Goal: Transaction & Acquisition: Purchase product/service

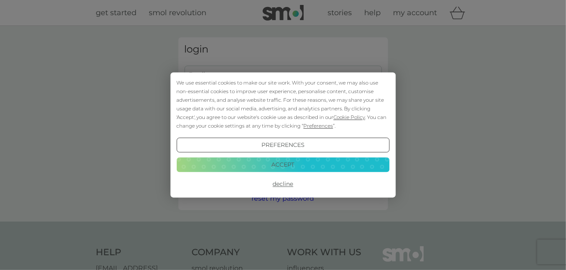
click at [266, 162] on button "Accept" at bounding box center [282, 164] width 213 height 15
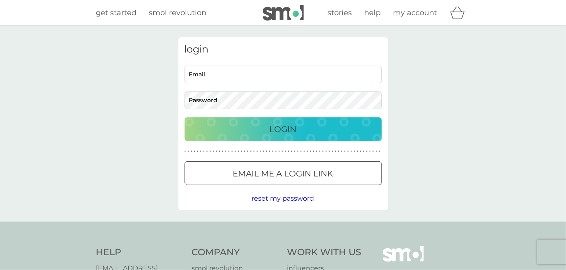
click at [215, 72] on input "Email" at bounding box center [282, 75] width 197 height 18
type input "p.swinyard@ntlworld.com"
click at [274, 174] on div at bounding box center [283, 174] width 30 height 9
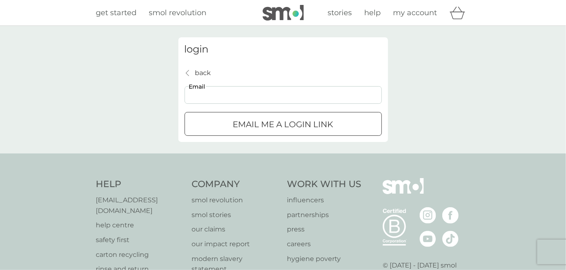
click at [216, 94] on input "Email" at bounding box center [282, 95] width 197 height 18
type input "p.swinyard@ntlworld.com"
click at [285, 127] on div "submit" at bounding box center [283, 124] width 30 height 9
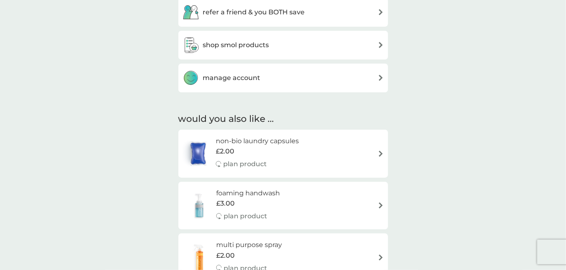
scroll to position [369, 0]
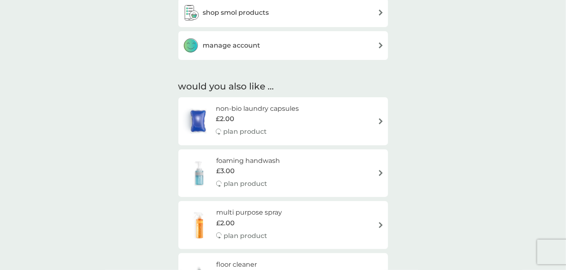
click at [244, 45] on h3 "manage account" at bounding box center [231, 45] width 57 height 11
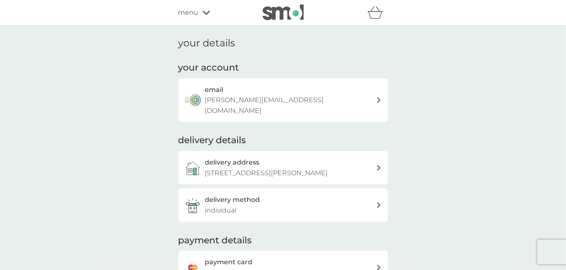
click at [377, 97] on icon at bounding box center [379, 100] width 4 height 6
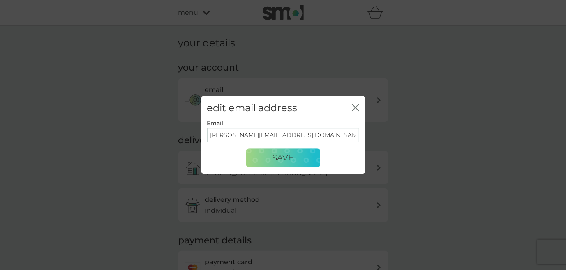
click at [292, 136] on input "p.swinyard@ntlworld.com" at bounding box center [283, 135] width 152 height 14
drag, startPoint x: 292, startPoint y: 135, endPoint x: 193, endPoint y: 133, distance: 99.4
click at [193, 133] on div "edit email address close Email p.swinyard@ntlworld.com Save" at bounding box center [283, 135] width 566 height 270
type input "peter@pswinyard.co.uk"
click at [273, 156] on span "Save" at bounding box center [282, 158] width 21 height 10
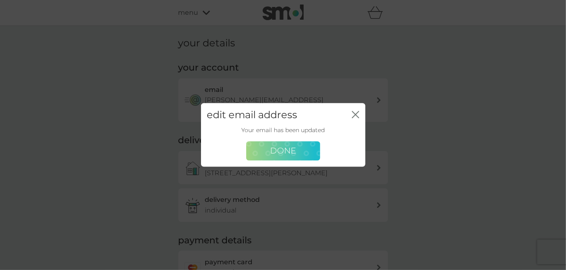
click at [278, 154] on span "Done" at bounding box center [283, 151] width 26 height 10
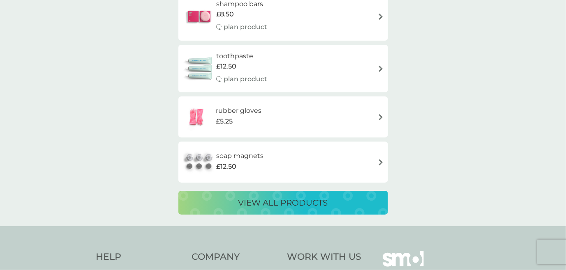
scroll to position [1520, 0]
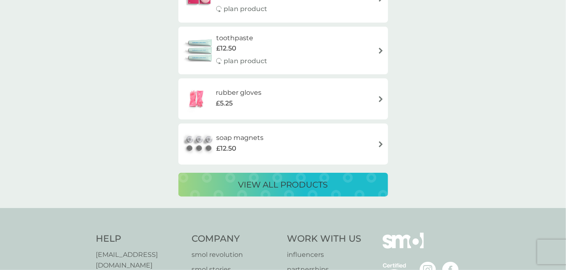
click at [292, 185] on p "view all products" at bounding box center [283, 184] width 90 height 13
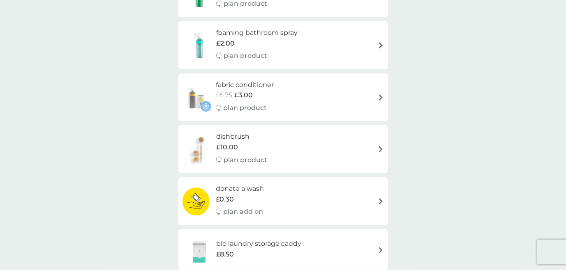
scroll to position [369, 0]
click at [381, 98] on img at bounding box center [380, 98] width 6 height 6
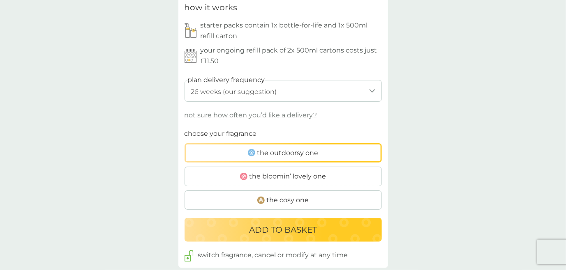
scroll to position [410, 0]
click at [371, 87] on select "1 week 2 weeks 3 weeks 4 weeks 5 weeks 6 weeks 7 weeks 8 weeks 9 weeks 10 weeks…" at bounding box center [282, 91] width 197 height 22
click at [363, 87] on select "1 week 2 weeks 3 weeks 4 weeks 5 weeks 6 weeks 7 weeks 8 weeks 9 weeks 10 weeks…" at bounding box center [282, 91] width 197 height 22
click at [287, 115] on p "not sure how often you’d like a delivery?" at bounding box center [250, 115] width 133 height 11
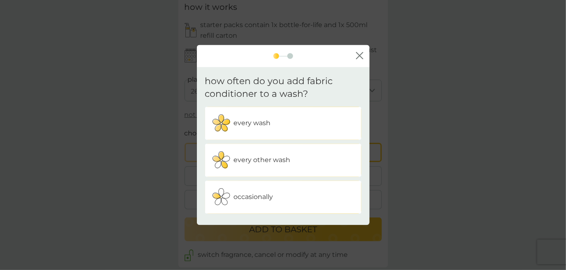
click at [248, 126] on p "every wash" at bounding box center [252, 123] width 37 height 11
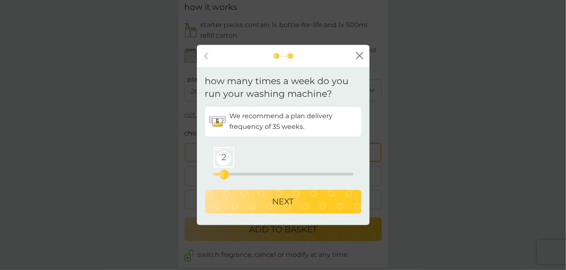
drag, startPoint x: 209, startPoint y: 175, endPoint x: 226, endPoint y: 174, distance: 16.9
click at [225, 174] on div "2" at bounding box center [223, 174] width 3 height 3
click at [289, 203] on p "NEXT" at bounding box center [282, 201] width 21 height 13
select select "245"
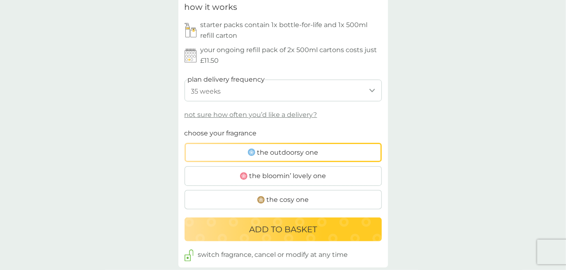
click at [297, 149] on span "the outdoorsy one" at bounding box center [287, 152] width 61 height 11
click at [184, 128] on input "the outdoorsy one" at bounding box center [184, 128] width 0 height 0
click at [295, 225] on p "ADD TO BASKET" at bounding box center [283, 229] width 68 height 13
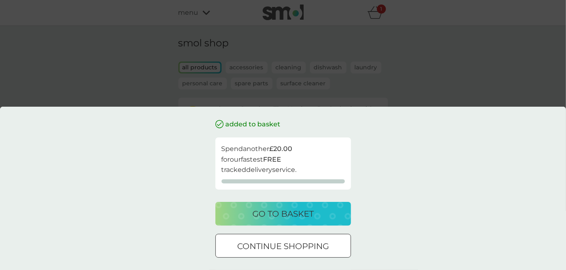
click at [297, 214] on p "go to basket" at bounding box center [282, 213] width 61 height 13
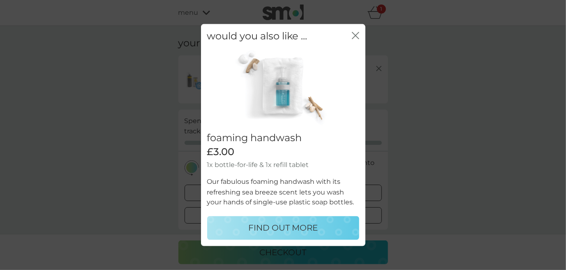
click at [354, 33] on icon "close" at bounding box center [355, 35] width 7 height 7
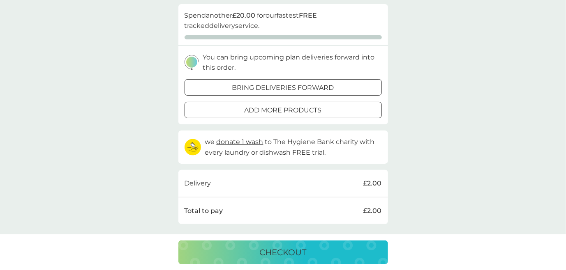
scroll to position [123, 0]
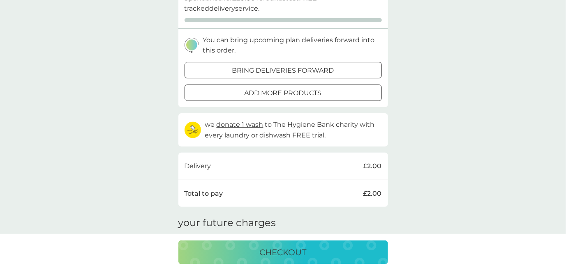
click at [282, 251] on p "checkout" at bounding box center [283, 252] width 47 height 13
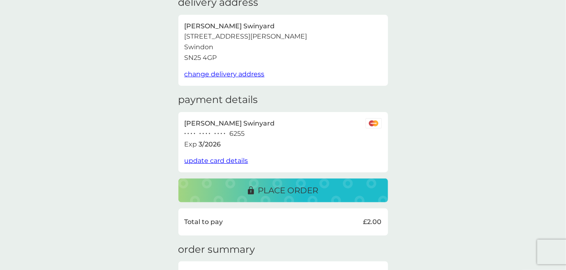
scroll to position [82, 0]
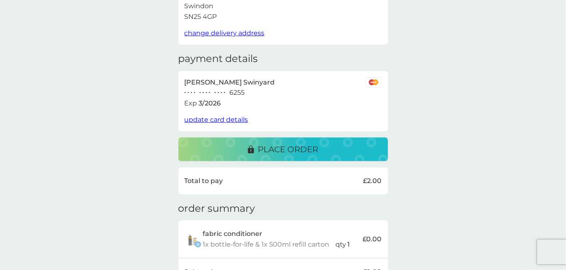
click at [293, 150] on p "place order" at bounding box center [288, 149] width 60 height 13
